Goal: Task Accomplishment & Management: Manage account settings

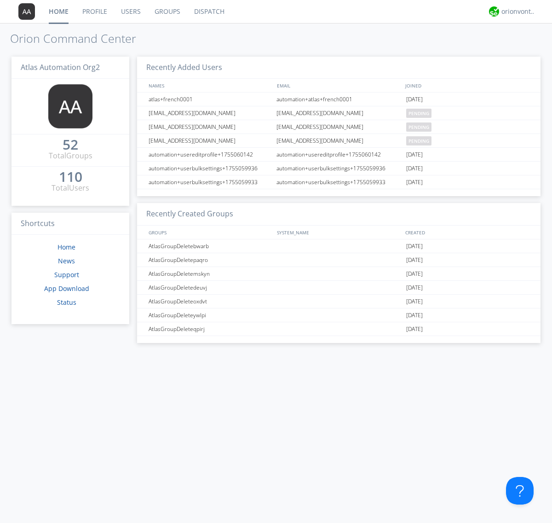
click at [208, 12] on link "Dispatch" at bounding box center [209, 11] width 44 height 23
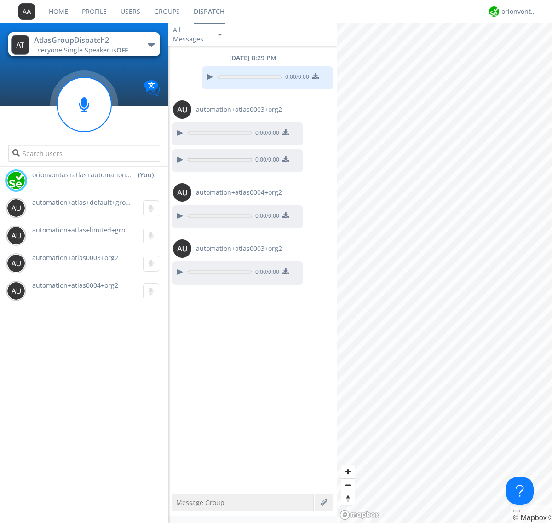
click at [151, 45] on div "button" at bounding box center [151, 45] width 7 height 4
click at [0, 0] on span "AtlasGroupDispatch" at bounding box center [0, 0] width 0 height 0
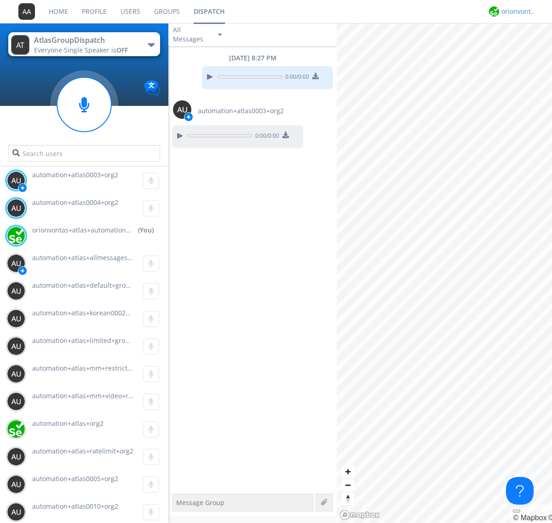
click at [516, 12] on div "orionvontas+atlas+automation+org2" at bounding box center [518, 11] width 35 height 9
click at [523, 48] on div "Log Out" at bounding box center [523, 48] width 47 height 17
